Goal: Use online tool/utility: Utilize a website feature to perform a specific function

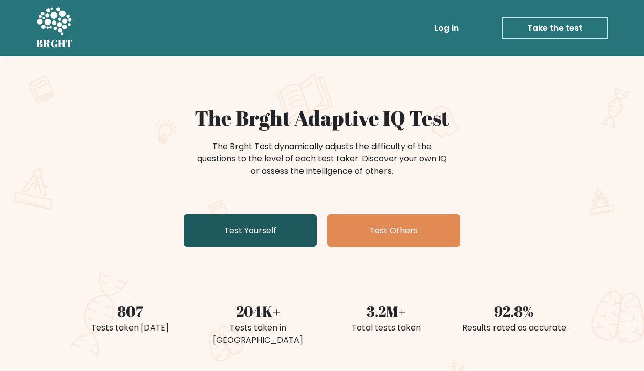
click at [283, 230] on link "Test Yourself" at bounding box center [250, 230] width 133 height 33
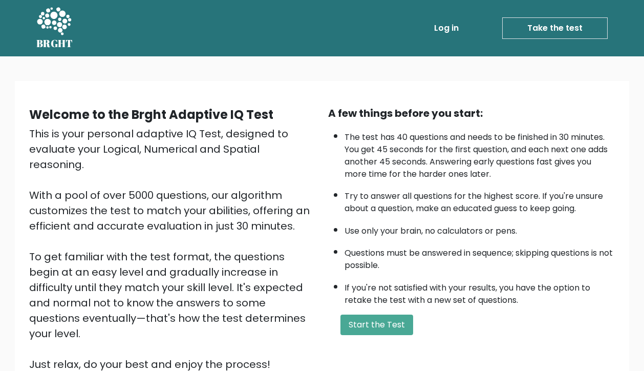
drag, startPoint x: 382, startPoint y: 323, endPoint x: 366, endPoint y: 287, distance: 39.7
click at [382, 323] on button "Start the Test" at bounding box center [376, 324] width 73 height 20
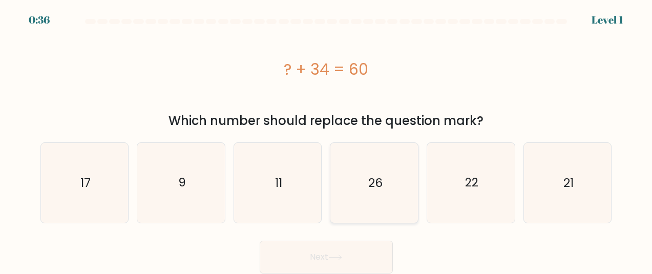
click at [391, 178] on icon "26" at bounding box center [374, 183] width 80 height 80
click at [327, 140] on input "d. 26" at bounding box center [326, 138] width 1 height 3
radio input "true"
click at [351, 248] on button "Next" at bounding box center [325, 257] width 133 height 33
